Goal: Use online tool/utility

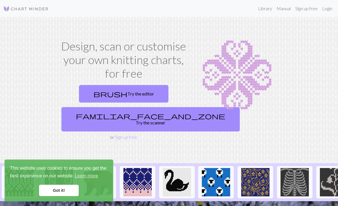
click at [141, 95] on link "brush Try the editor" at bounding box center [124, 94] width 90 height 18
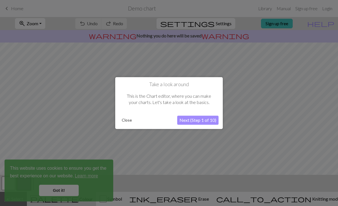
click at [129, 119] on button "Close" at bounding box center [127, 120] width 15 height 9
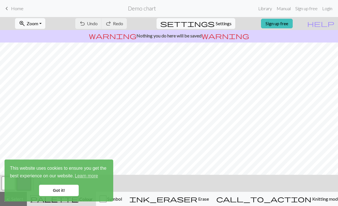
click at [54, 189] on link "Got it!" at bounding box center [59, 190] width 40 height 11
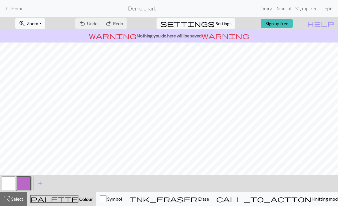
click at [209, 199] on span "Erase" at bounding box center [204, 198] width 12 height 5
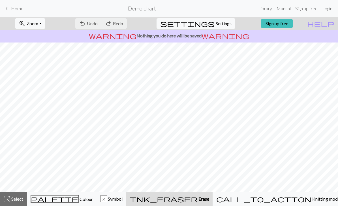
click at [209, 199] on span "Erase" at bounding box center [204, 198] width 12 height 5
click at [209, 198] on span "Erase" at bounding box center [204, 198] width 12 height 5
click at [283, 9] on link "Manual" at bounding box center [284, 8] width 19 height 11
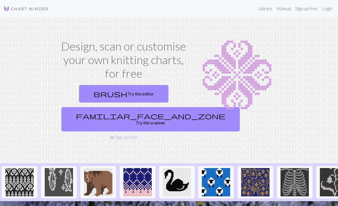
click at [145, 92] on link "brush Try the editor" at bounding box center [124, 94] width 90 height 18
